Goal: Book appointment/travel/reservation

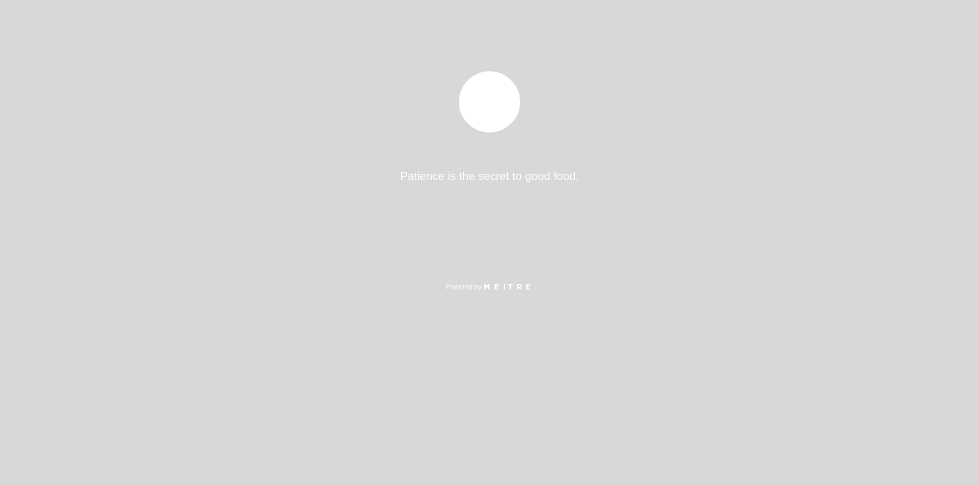
select select "pt"
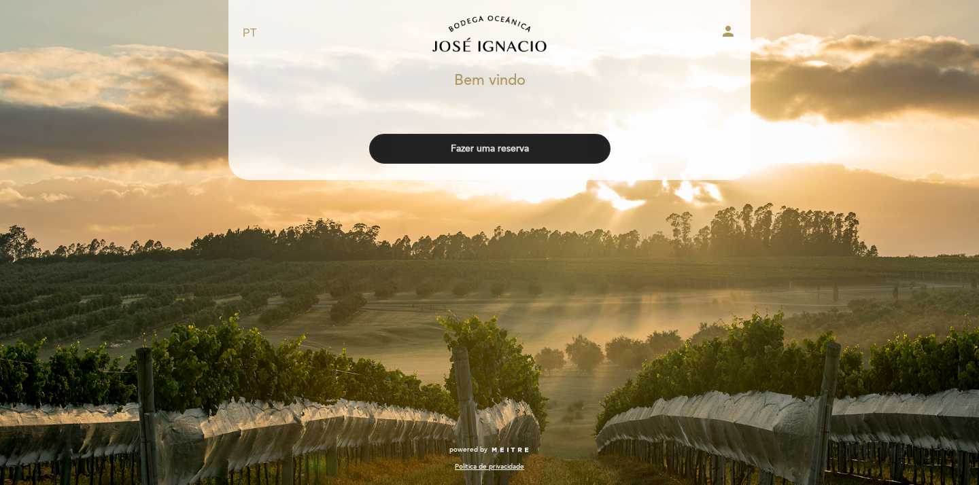
click at [507, 156] on button "Fazer uma reserva" at bounding box center [489, 149] width 241 height 30
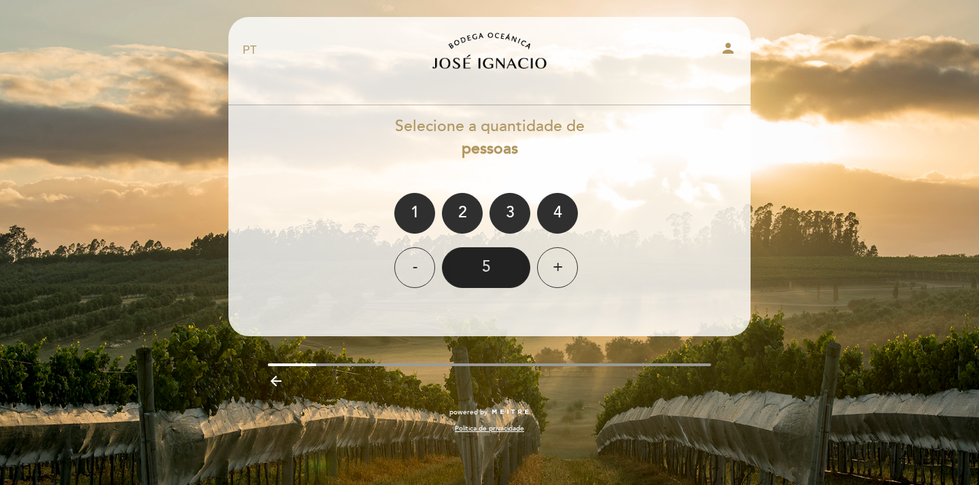
click at [497, 264] on div "5" at bounding box center [486, 268] width 88 height 41
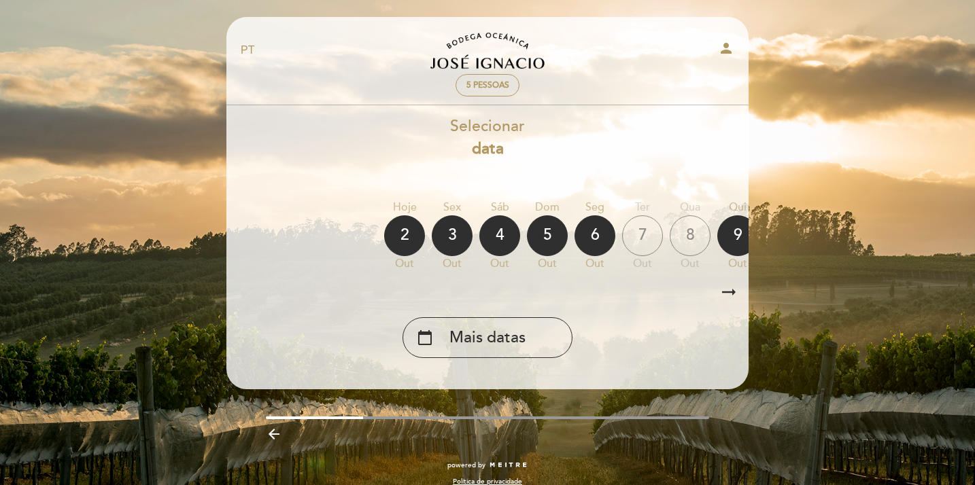
click at [736, 292] on icon "arrow_right_alt" at bounding box center [729, 292] width 20 height 29
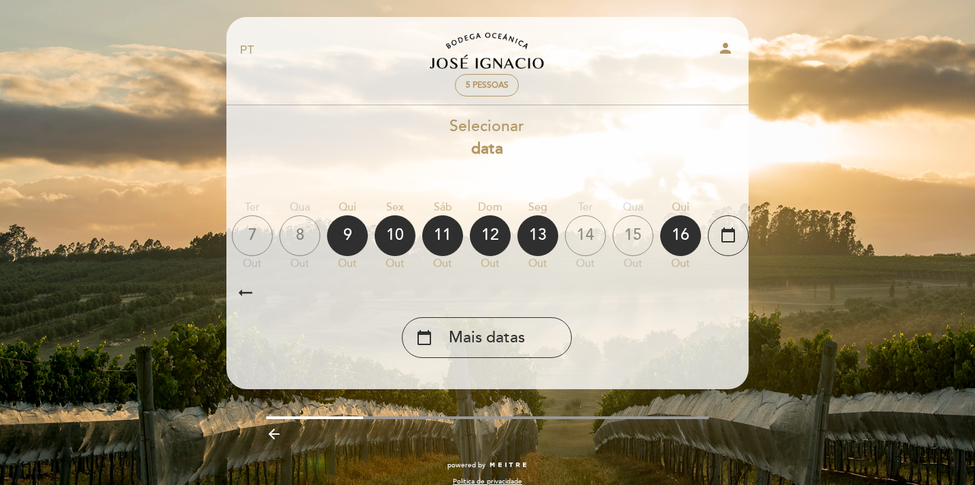
scroll to position [0, 396]
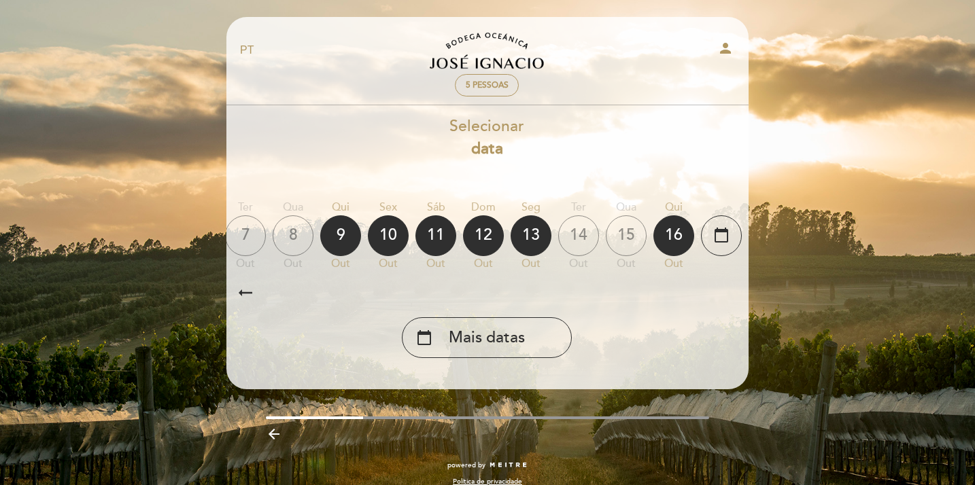
click at [736, 292] on icon "arrow_right_alt" at bounding box center [728, 292] width 20 height 29
click at [713, 239] on icon "calendar_today" at bounding box center [721, 235] width 16 height 23
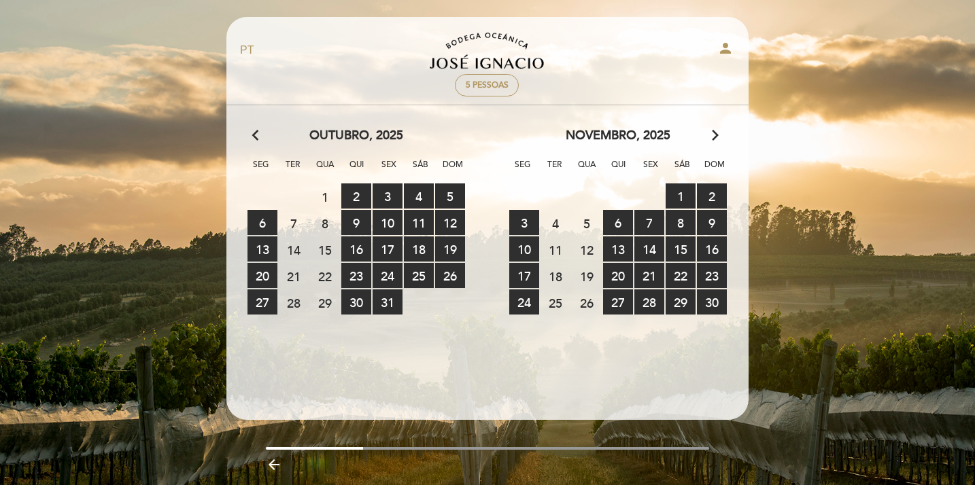
click at [714, 143] on icon "arrow_forward_ios" at bounding box center [715, 136] width 12 height 18
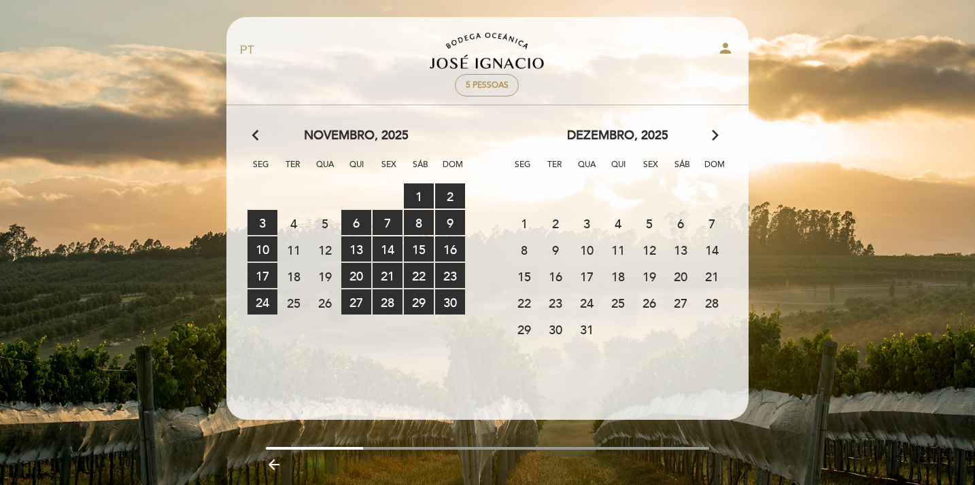
click at [714, 143] on icon "arrow_forward_ios" at bounding box center [715, 136] width 12 height 18
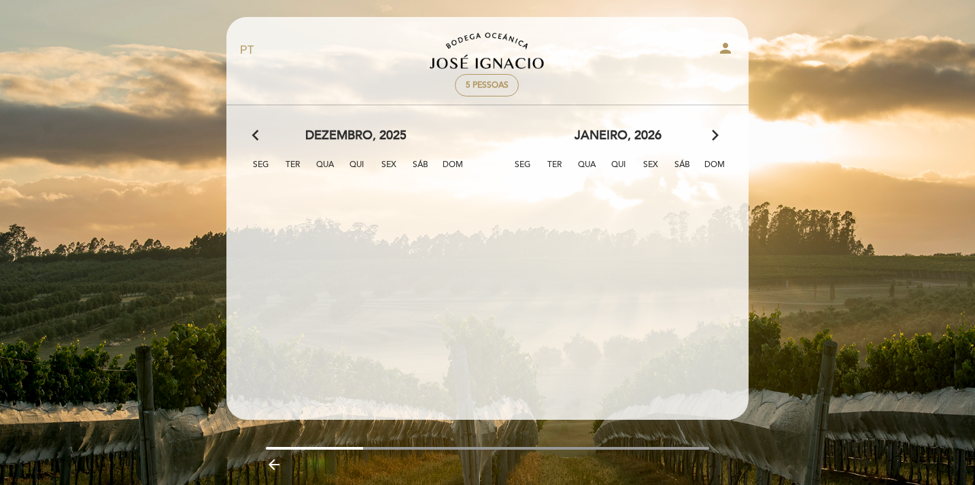
click at [714, 143] on icon "arrow_forward_ios" at bounding box center [715, 136] width 12 height 18
click at [259, 139] on icon "arrow_back_ios" at bounding box center [258, 136] width 12 height 18
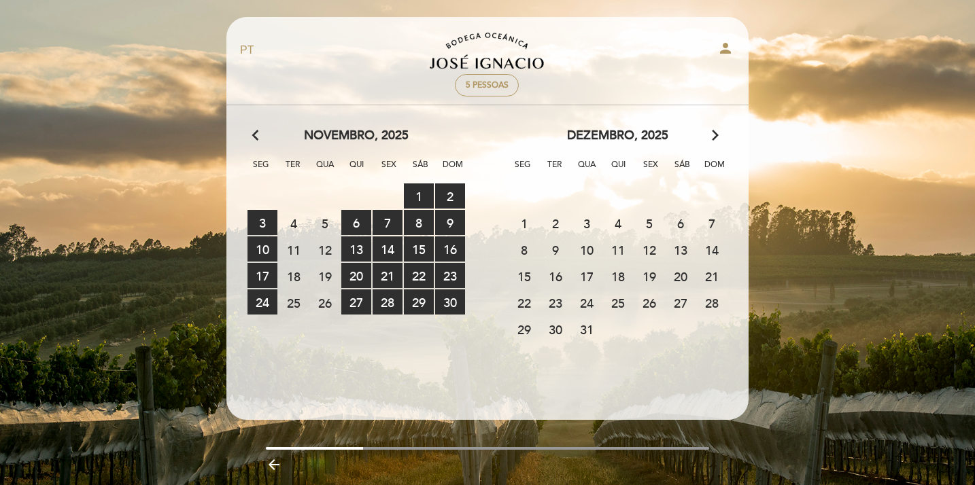
click at [708, 138] on div "dezembro, 2025 arrow_forward_ios" at bounding box center [618, 136] width 262 height 18
click at [716, 138] on icon "arrow_forward_ios" at bounding box center [715, 136] width 12 height 18
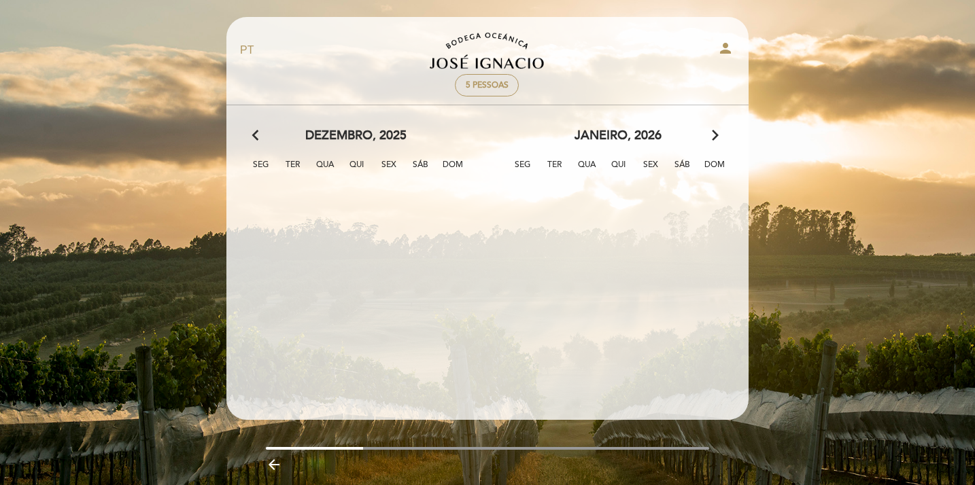
click at [259, 134] on icon "arrow_back_ios" at bounding box center [258, 136] width 12 height 18
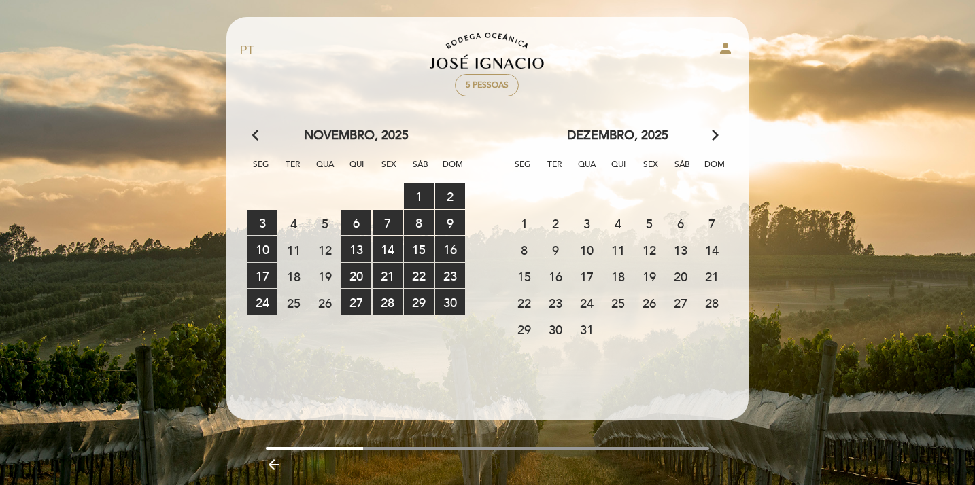
click at [559, 277] on span "16" at bounding box center [556, 276] width 30 height 25
click at [396, 253] on span "14 RESERVAS DISPONÍVEIS" at bounding box center [388, 249] width 30 height 25
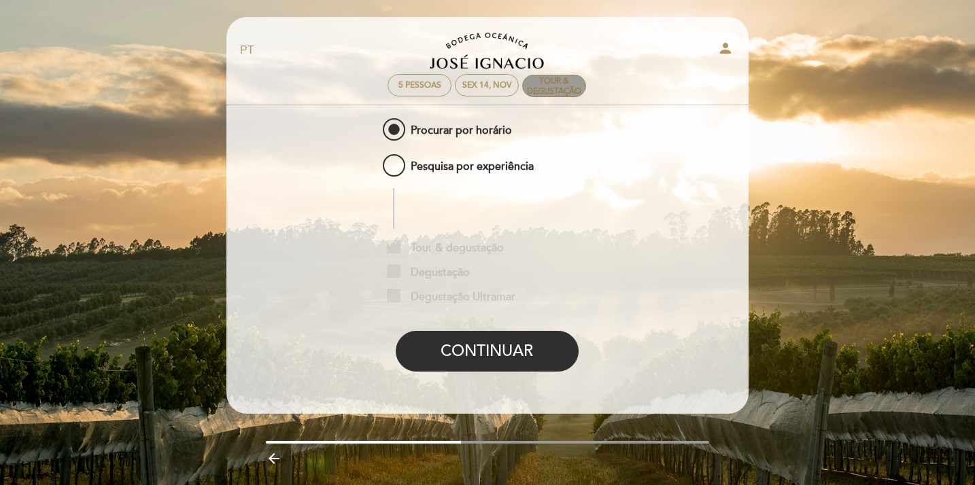
click at [551, 82] on div "Tour & Degustação" at bounding box center [554, 86] width 63 height 20
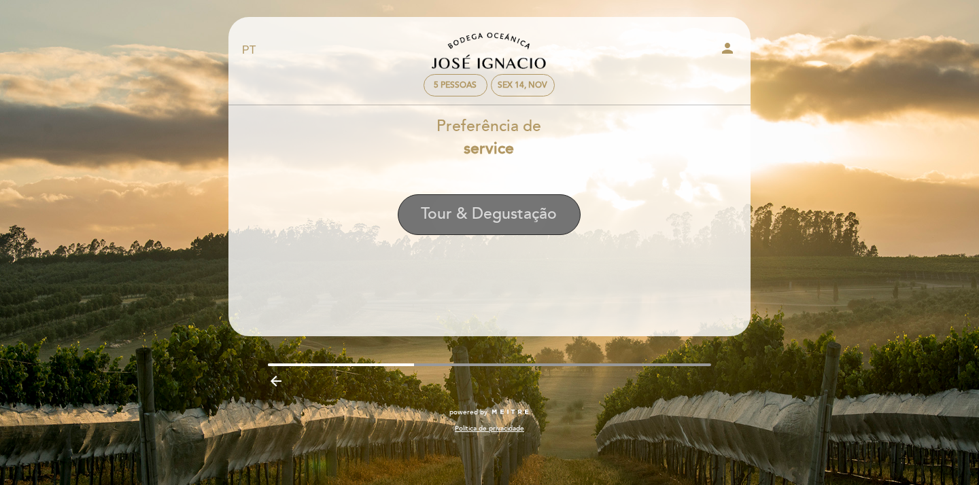
click at [495, 222] on button "Tour & Degustação" at bounding box center [489, 214] width 183 height 41
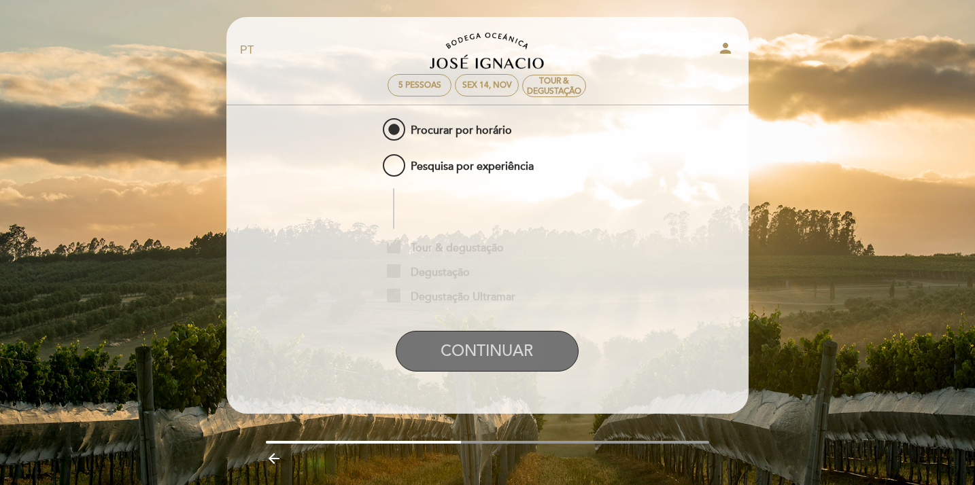
click at [519, 357] on button "CONTINUAR" at bounding box center [487, 351] width 183 height 41
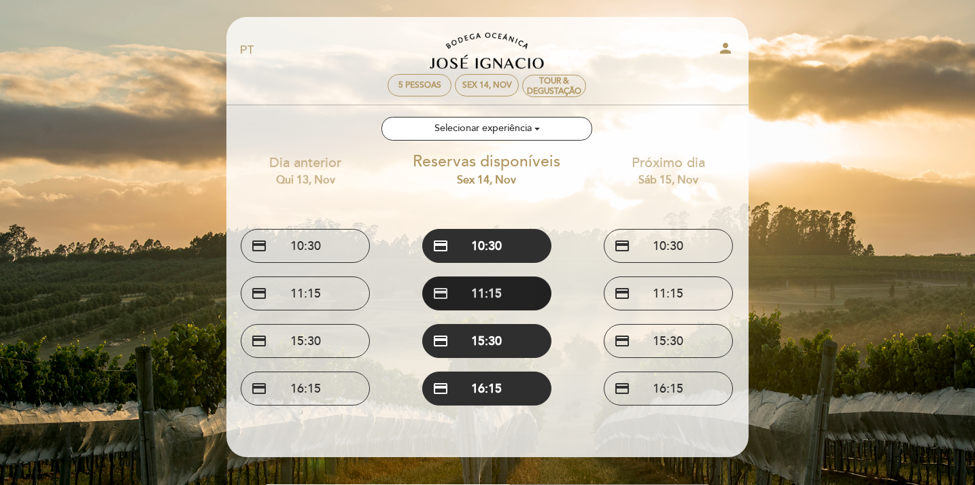
click at [487, 294] on button "credit_card 11:15" at bounding box center [486, 294] width 129 height 34
